Goal: Find specific page/section: Find specific page/section

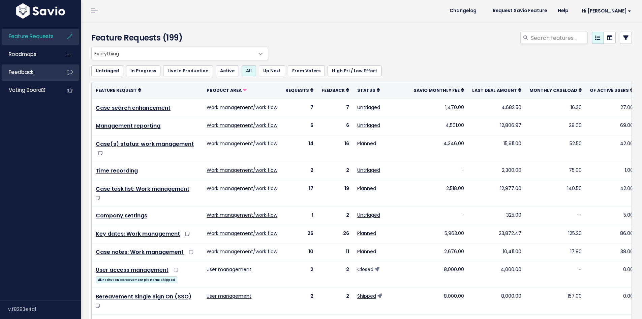
click at [21, 71] on span "Feedback" at bounding box center [21, 71] width 25 height 7
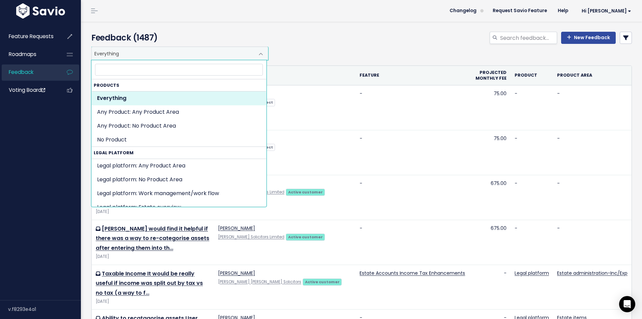
click at [172, 48] on span "Everything" at bounding box center [173, 53] width 163 height 13
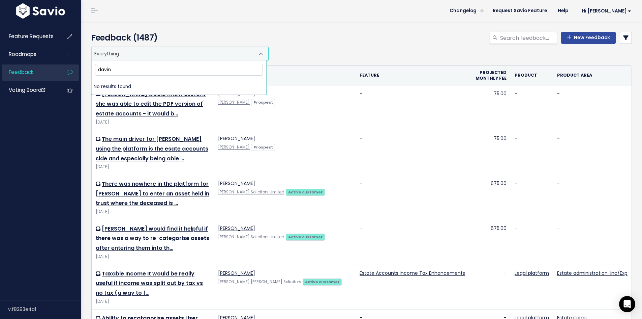
type input "[PERSON_NAME]"
click at [532, 34] on input "search" at bounding box center [529, 38] width 58 height 12
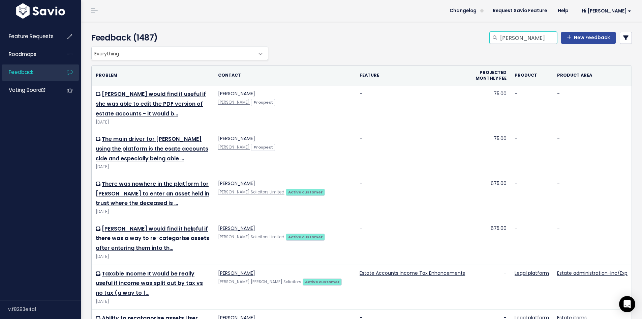
type input "[PERSON_NAME]"
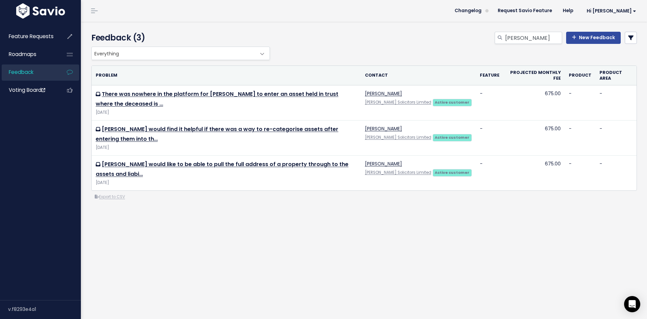
click at [253, 211] on div "Everything Any Product: Any Product Area Any Product: No Product Area No Produc…" at bounding box center [364, 151] width 556 height 208
